Goal: Task Accomplishment & Management: Complete application form

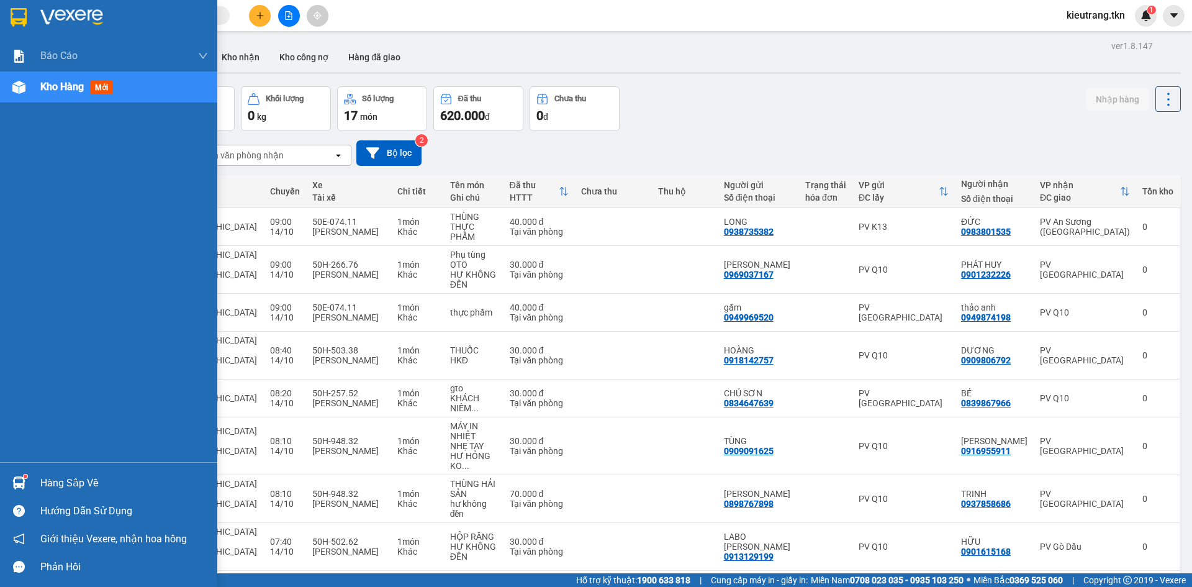
click at [69, 488] on div "Hàng sắp về" at bounding box center [124, 483] width 168 height 19
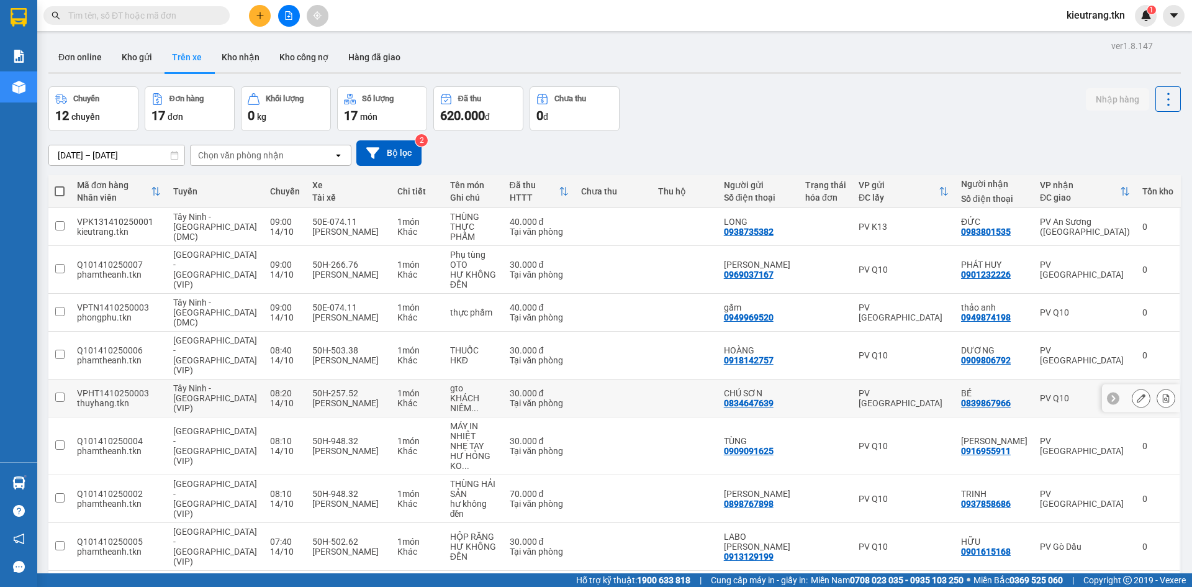
click at [189, 359] on section "Kết quả tìm kiếm ( 0 ) Bộ lọc No Data kieutrang.tkn 1 Báo cáo Mẫu 1: Báo cáo dò…" at bounding box center [596, 293] width 1192 height 587
click at [225, 53] on button "Kho nhận" at bounding box center [241, 57] width 58 height 30
type input "[DATE] – [DATE]"
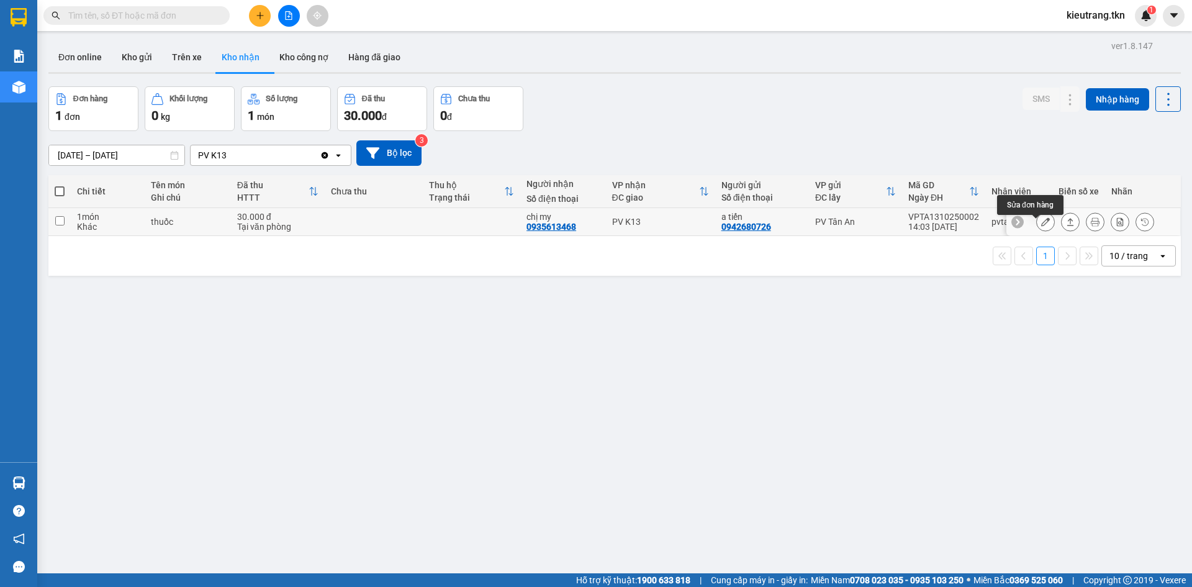
click at [1038, 233] on button at bounding box center [1045, 222] width 17 height 22
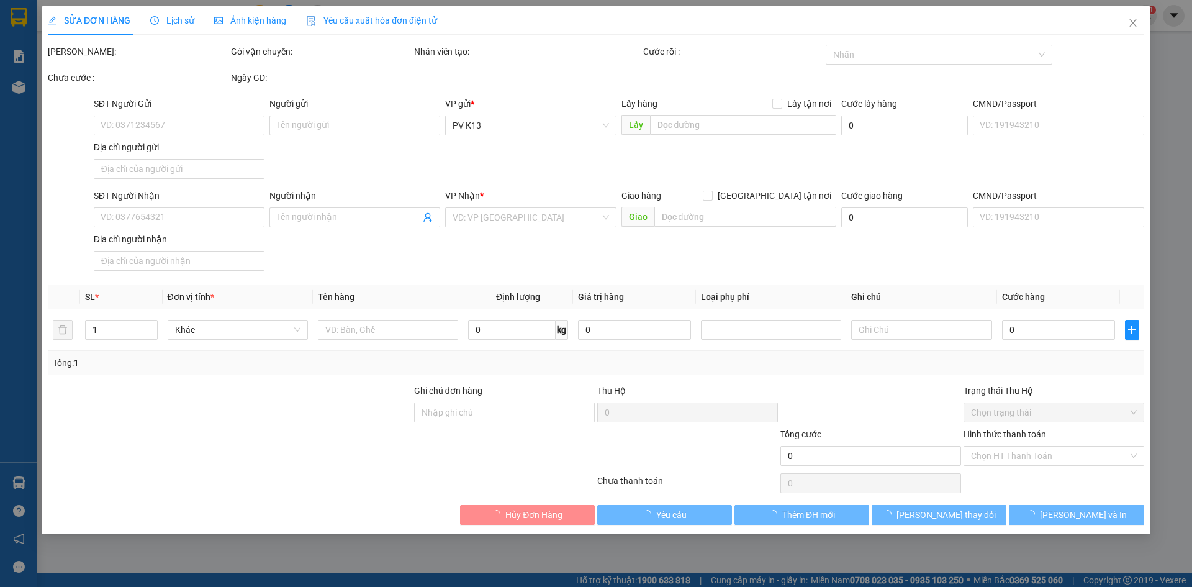
type input "0942680726"
type input "a tiến"
type input "0935613468"
type input "chị my"
type input "30.000"
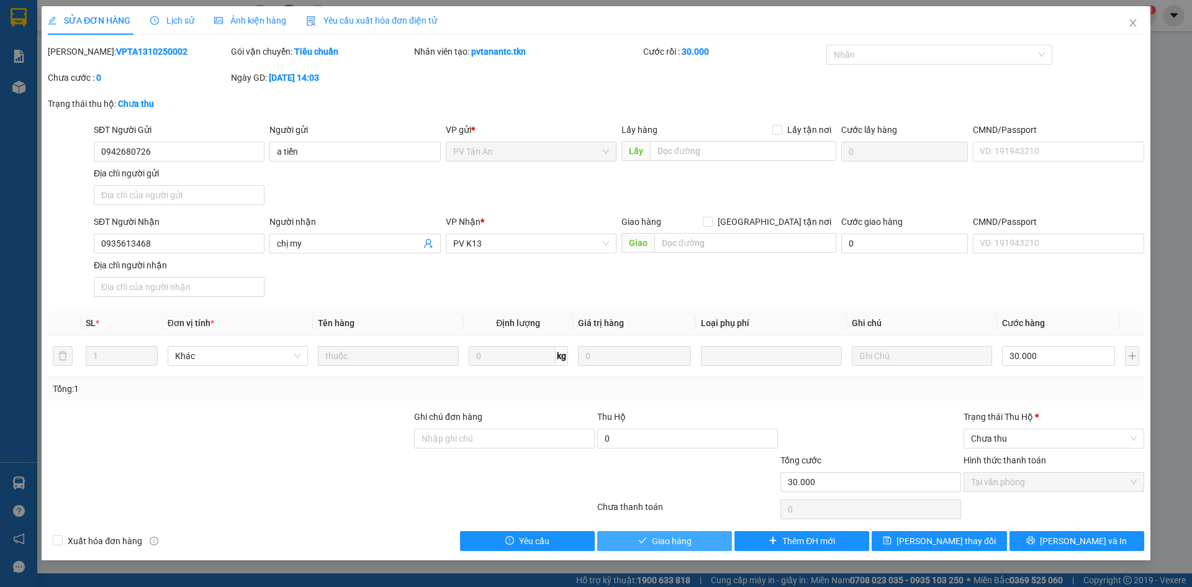
click at [656, 548] on span "Giao hàng" at bounding box center [672, 541] width 40 height 14
click at [654, 548] on span "Giao hàng" at bounding box center [672, 541] width 40 height 14
click at [1128, 25] on icon "close" at bounding box center [1133, 23] width 10 height 10
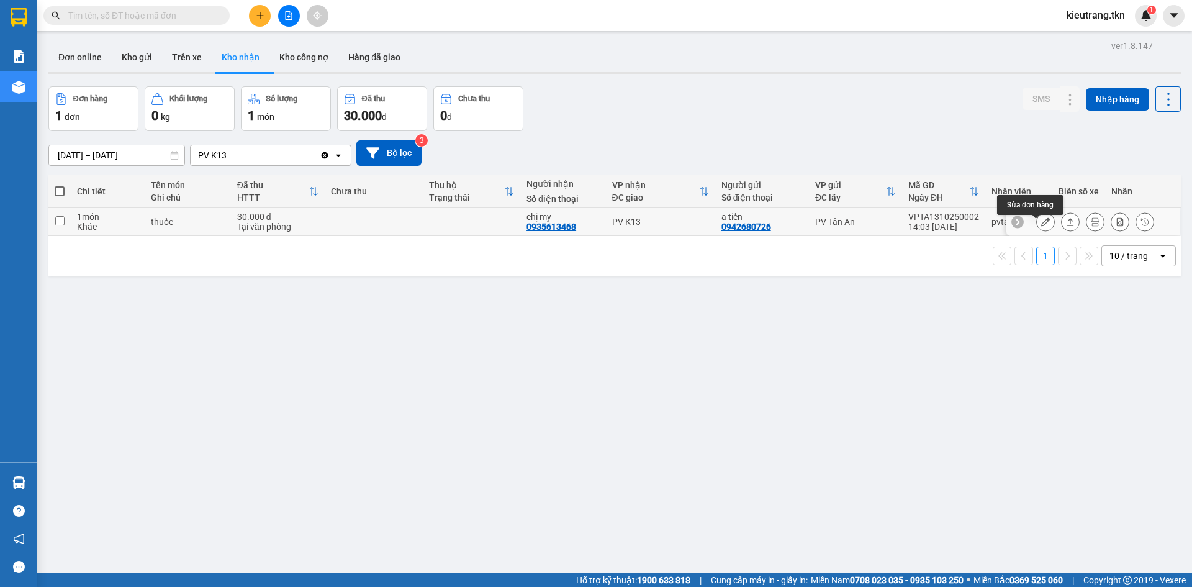
click at [1041, 226] on icon at bounding box center [1045, 221] width 9 height 9
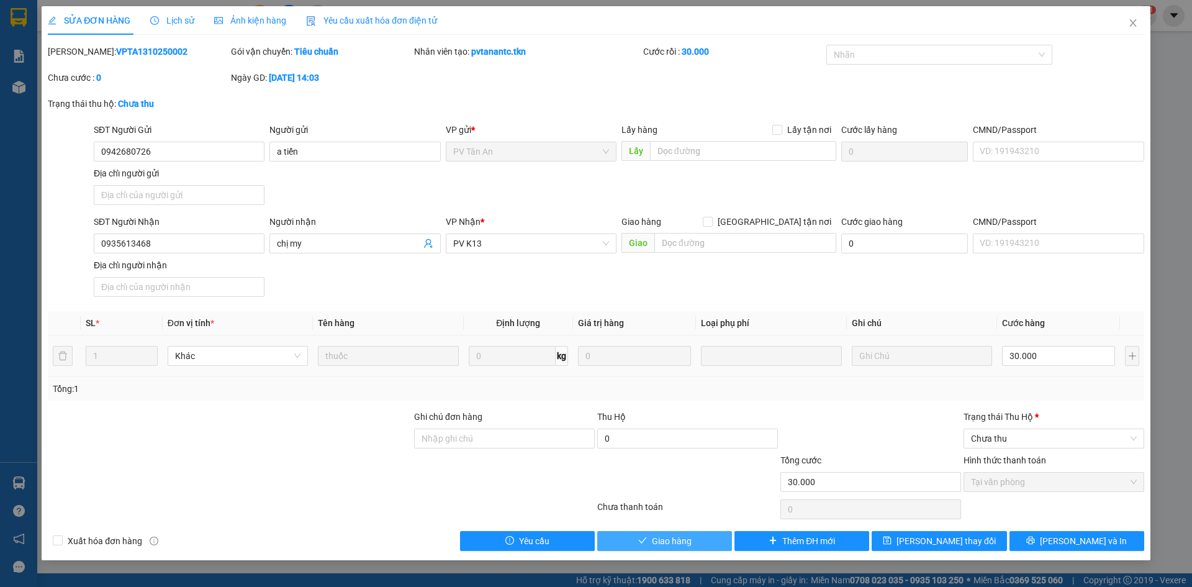
click at [684, 548] on span "Giao hàng" at bounding box center [672, 541] width 40 height 14
click at [1128, 22] on icon "close" at bounding box center [1133, 23] width 10 height 10
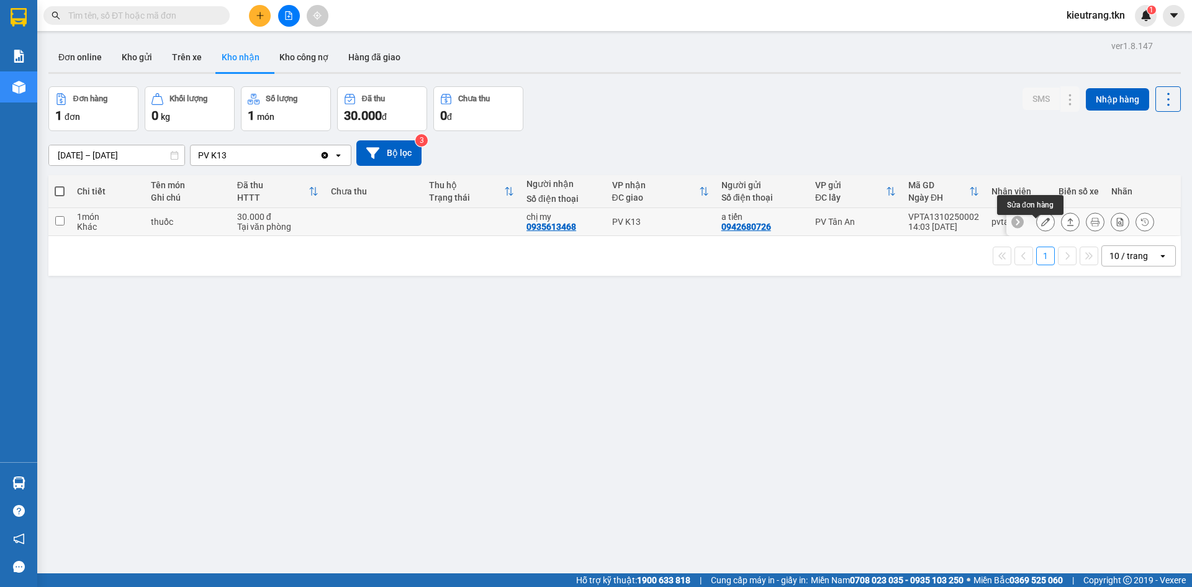
click at [1043, 228] on button at bounding box center [1045, 222] width 17 height 22
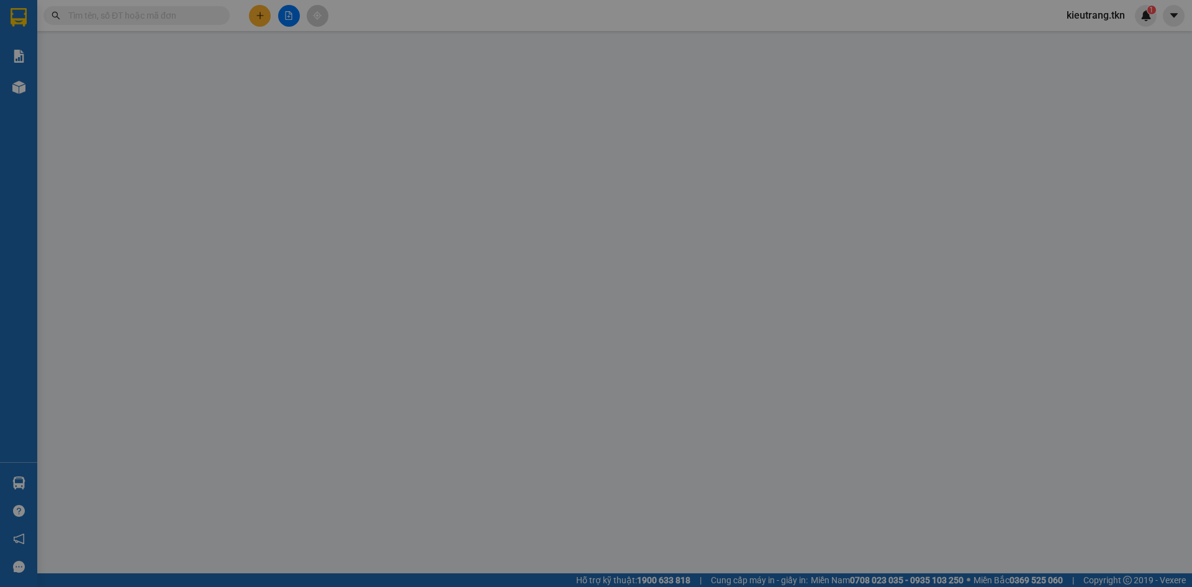
type input "0942680726"
type input "a tiến"
type input "0935613468"
type input "chị my"
type input "30.000"
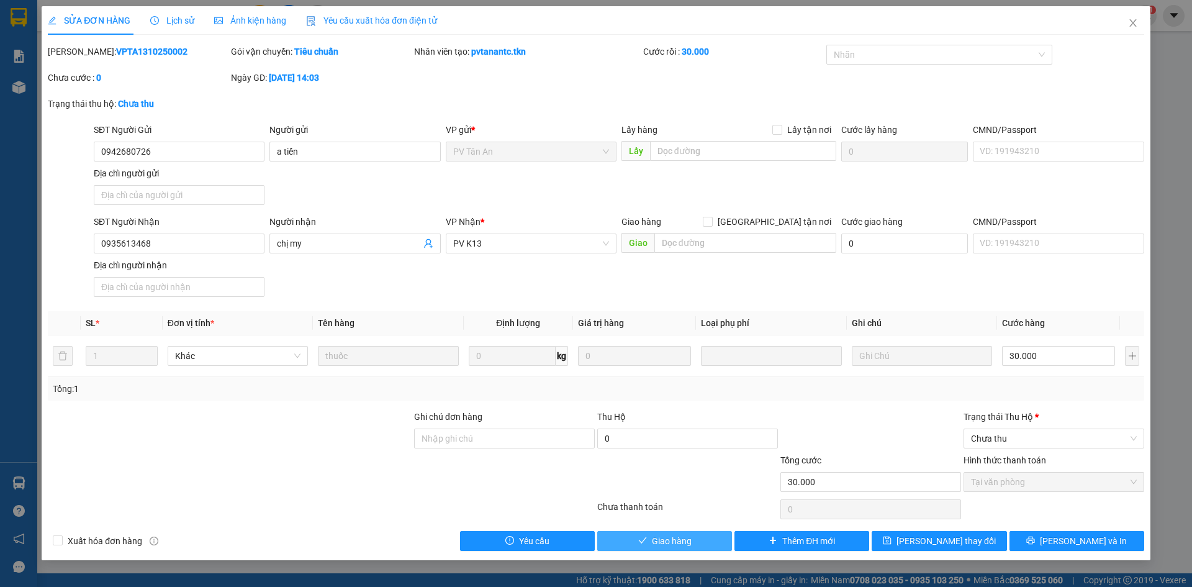
click at [639, 543] on icon "check" at bounding box center [642, 540] width 8 height 6
click at [639, 448] on input "0" at bounding box center [687, 438] width 181 height 20
click at [622, 551] on button "Giao hàng" at bounding box center [664, 541] width 135 height 20
click at [623, 551] on button "Giao hàng" at bounding box center [664, 541] width 135 height 20
click at [646, 448] on input "0" at bounding box center [687, 438] width 181 height 20
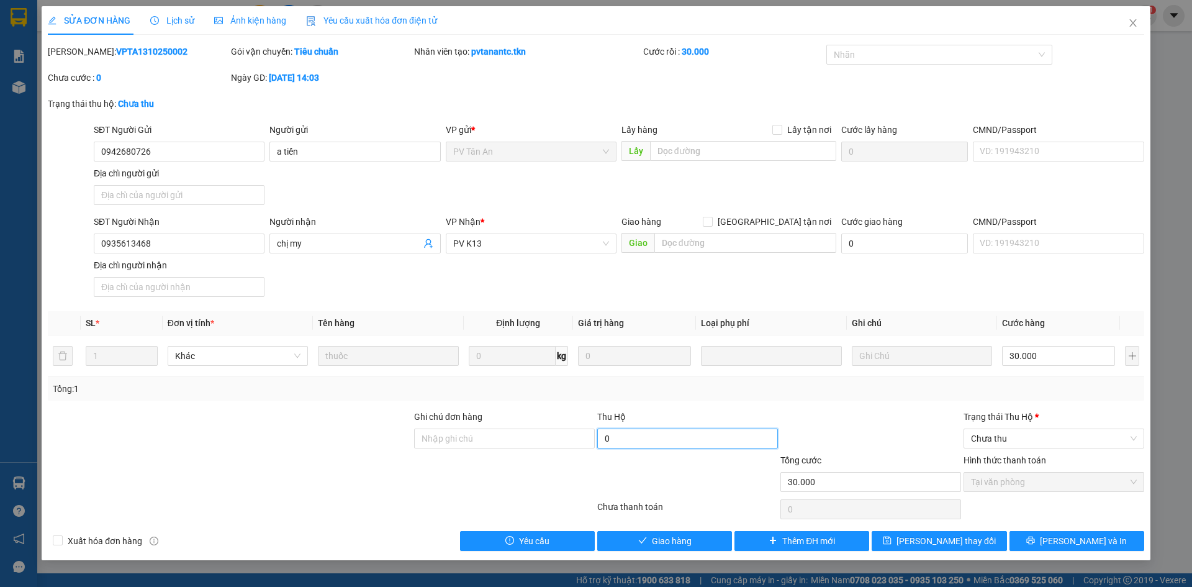
click at [641, 448] on input "0" at bounding box center [687, 438] width 181 height 20
click at [634, 448] on input "0" at bounding box center [687, 438] width 181 height 20
click at [671, 548] on span "[PERSON_NAME] và Giao hàng" at bounding box center [680, 541] width 119 height 14
click at [610, 448] on input "0" at bounding box center [687, 438] width 181 height 20
type input "0"
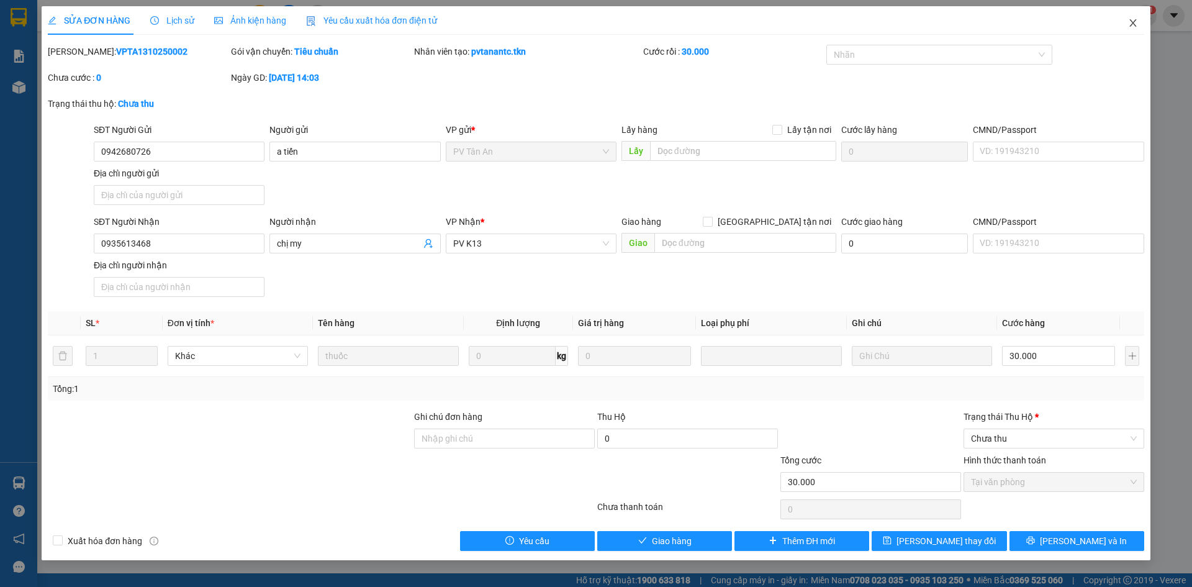
click at [1128, 25] on icon "close" at bounding box center [1133, 23] width 10 height 10
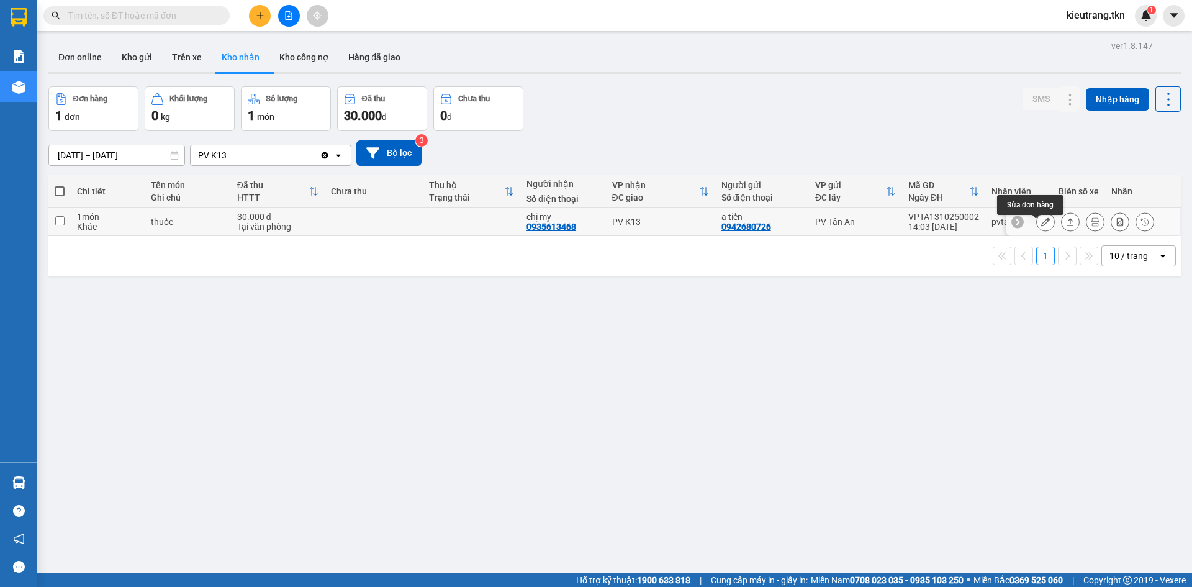
click at [1041, 225] on icon at bounding box center [1045, 221] width 9 height 9
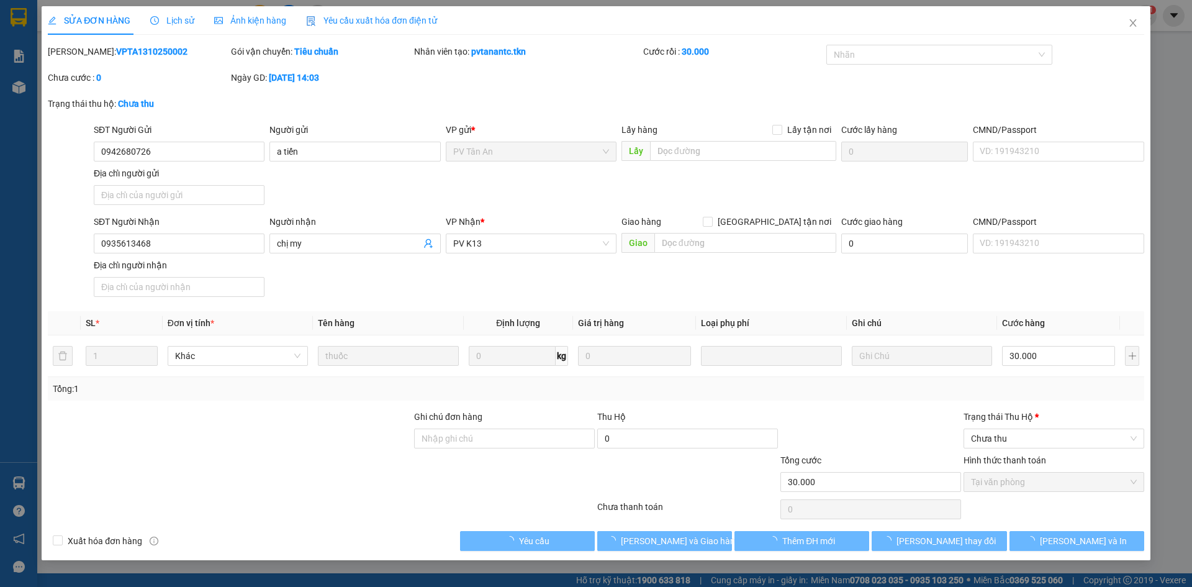
type input "0942680726"
type input "a tiến"
type input "0935613468"
type input "chị my"
type input "30.000"
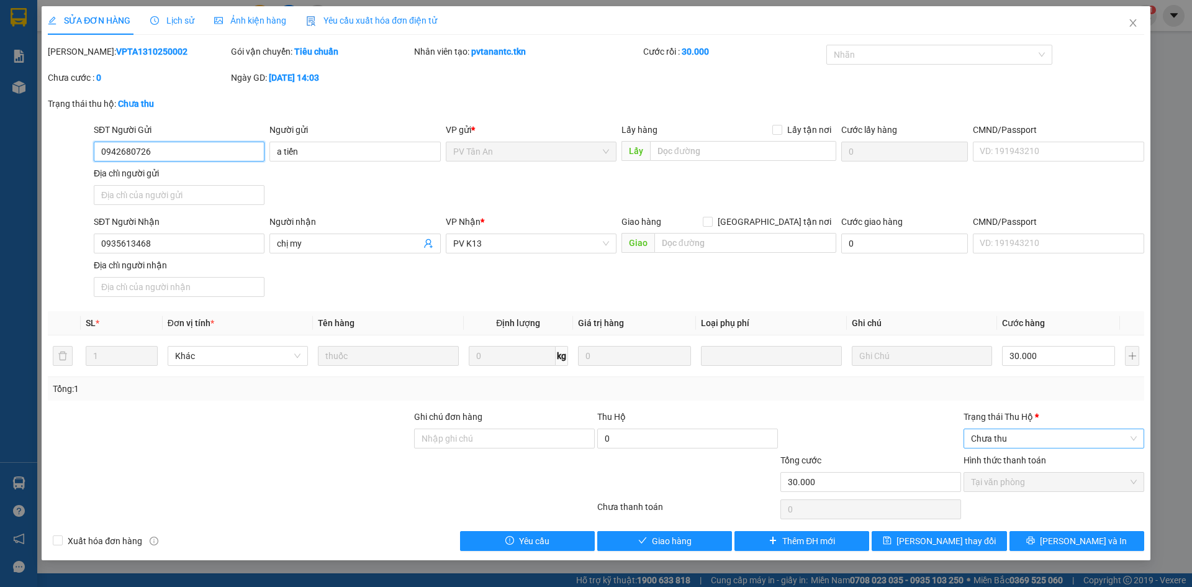
click at [1032, 448] on span "Chưa thu" at bounding box center [1054, 438] width 166 height 19
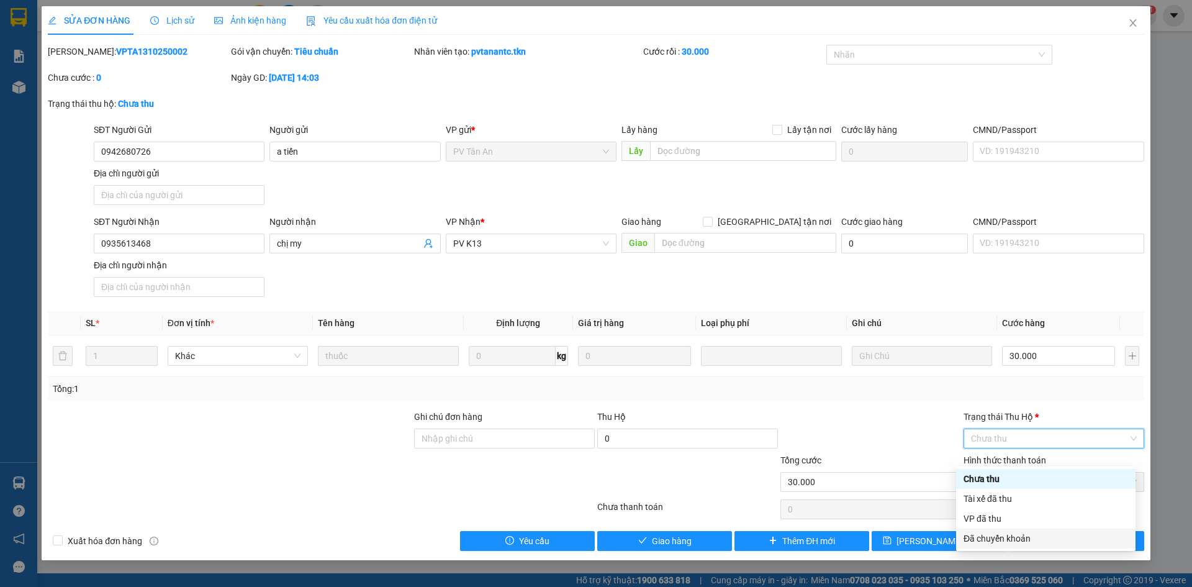
scroll to position [7, 0]
click at [982, 518] on div "VP đã thu" at bounding box center [1046, 519] width 165 height 14
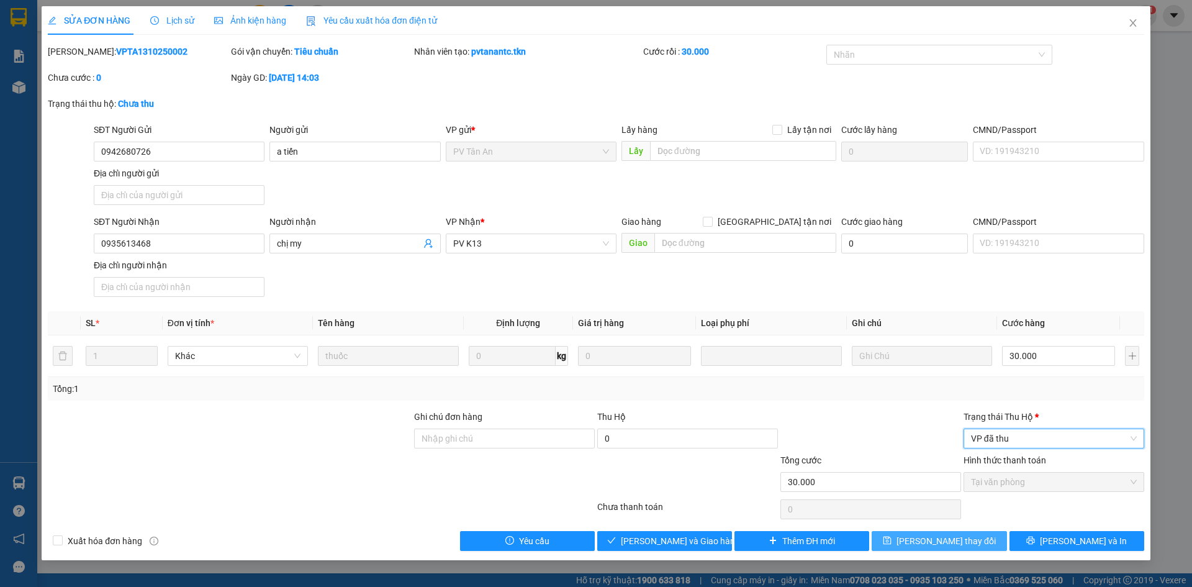
click at [934, 548] on span "[PERSON_NAME] thay đổi" at bounding box center [945, 541] width 99 height 14
click at [996, 440] on span "VP đã thu" at bounding box center [1054, 438] width 166 height 19
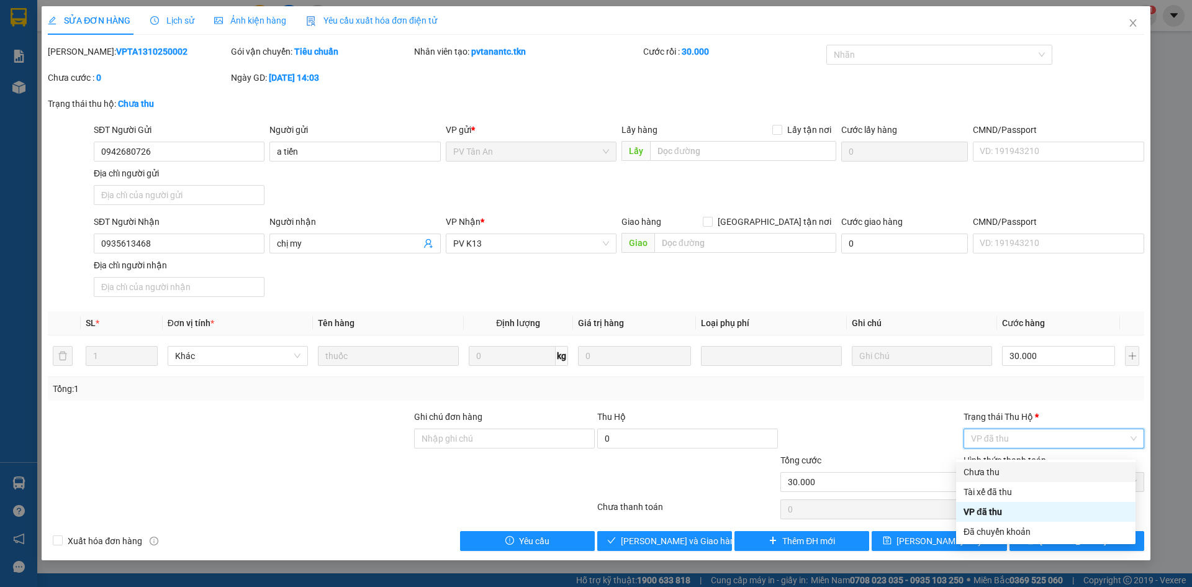
click at [987, 477] on div "Chưa thu" at bounding box center [1046, 472] width 165 height 14
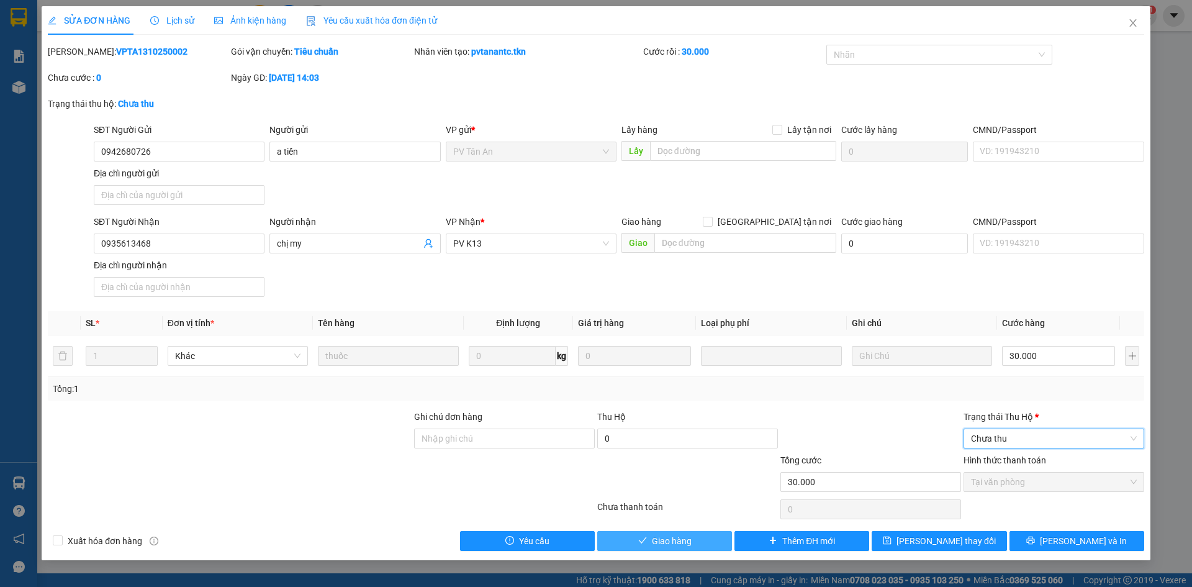
click at [668, 548] on span "Giao hàng" at bounding box center [672, 541] width 40 height 14
click at [1128, 18] on icon "close" at bounding box center [1133, 23] width 10 height 10
